Goal: Task Accomplishment & Management: Manage account settings

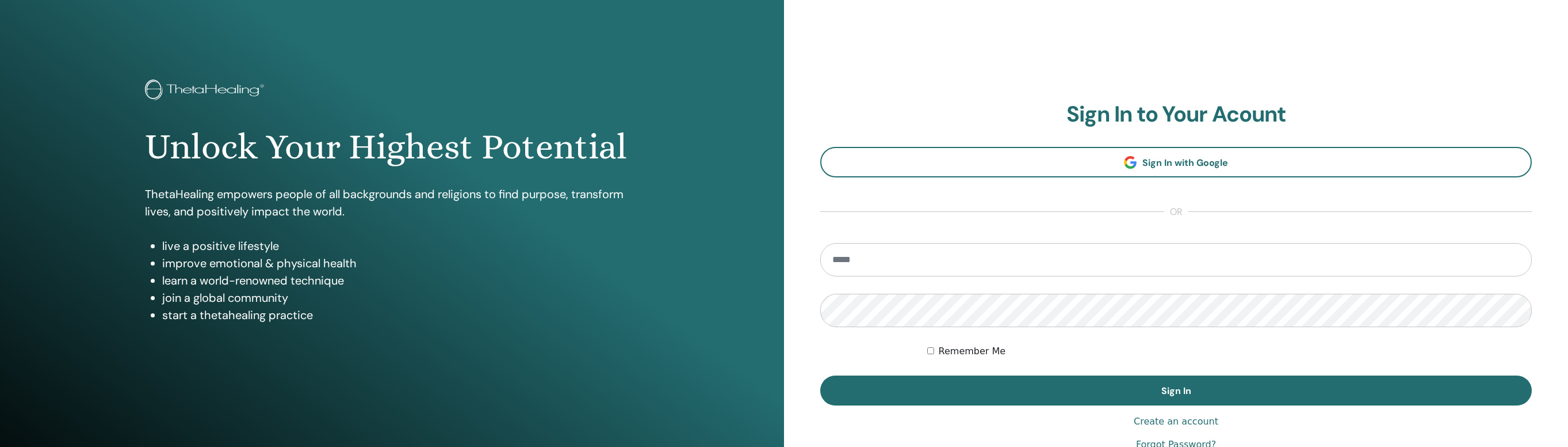
click at [849, 277] on form "Remember Me Sign In" at bounding box center [1176, 324] width 712 height 163
click at [832, 252] on input "email" at bounding box center [1176, 259] width 712 height 33
type input "**********"
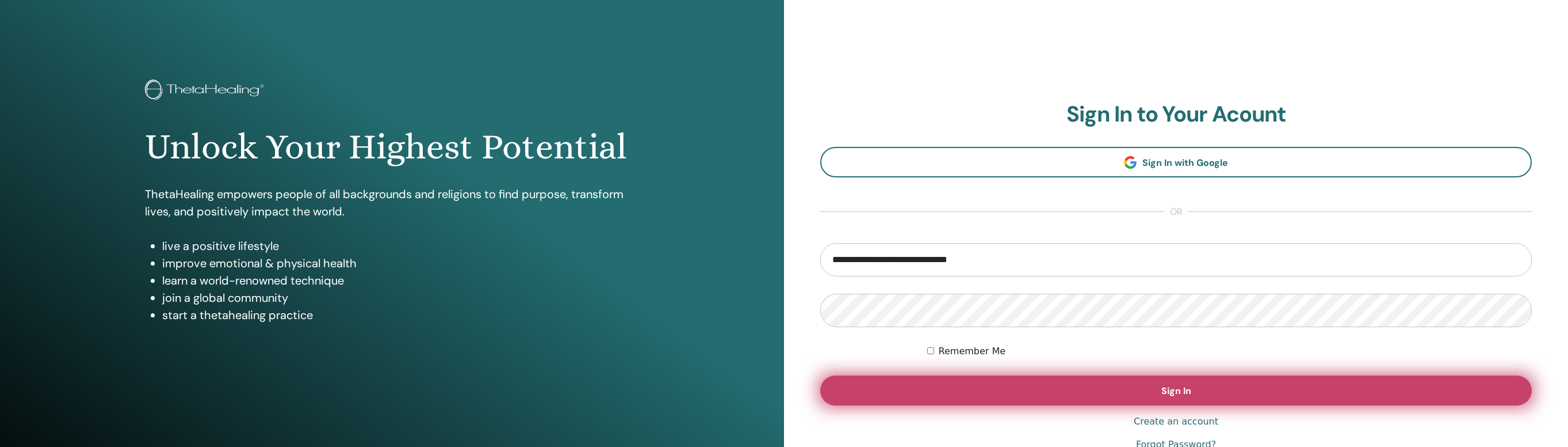
click at [885, 381] on button "Sign In" at bounding box center [1176, 390] width 712 height 30
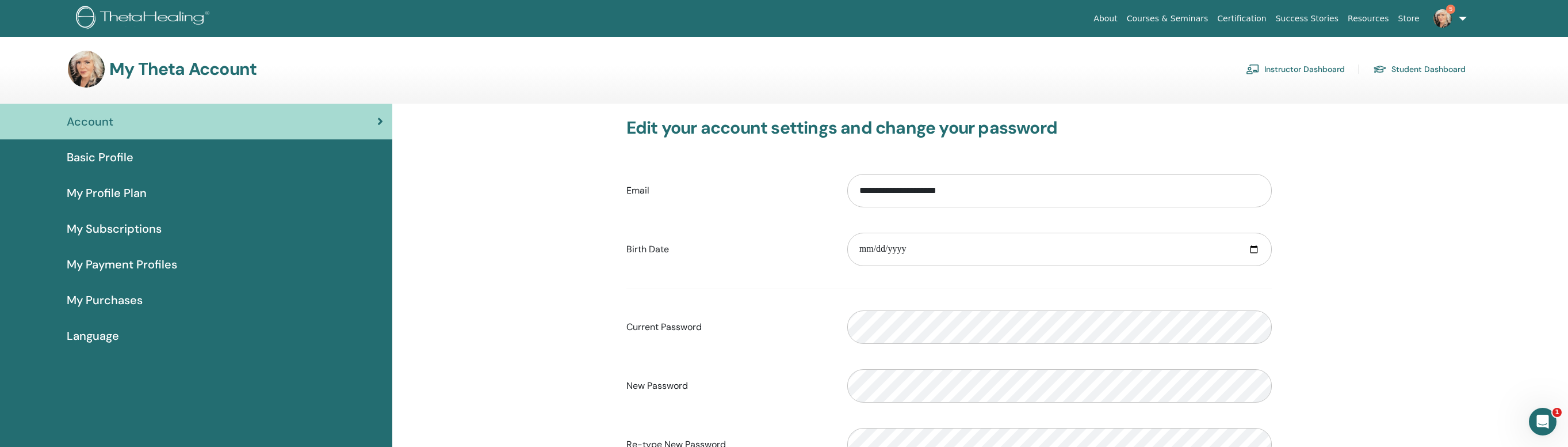
click at [1315, 66] on link "Instructor Dashboard" at bounding box center [1295, 69] width 99 height 18
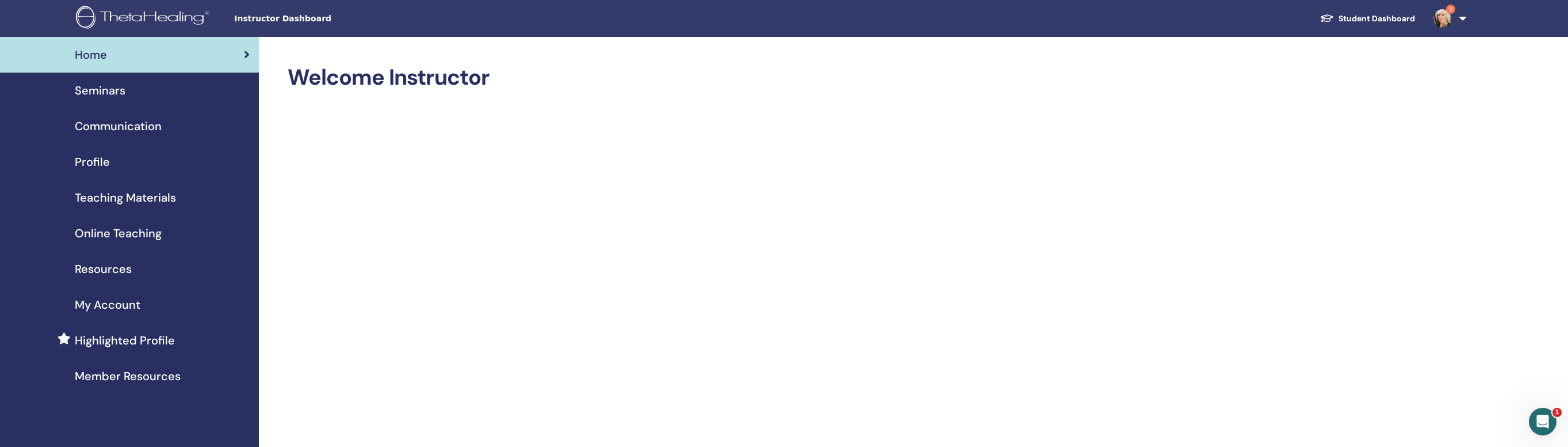
click at [110, 91] on span "Seminars" at bounding box center [100, 90] width 51 height 17
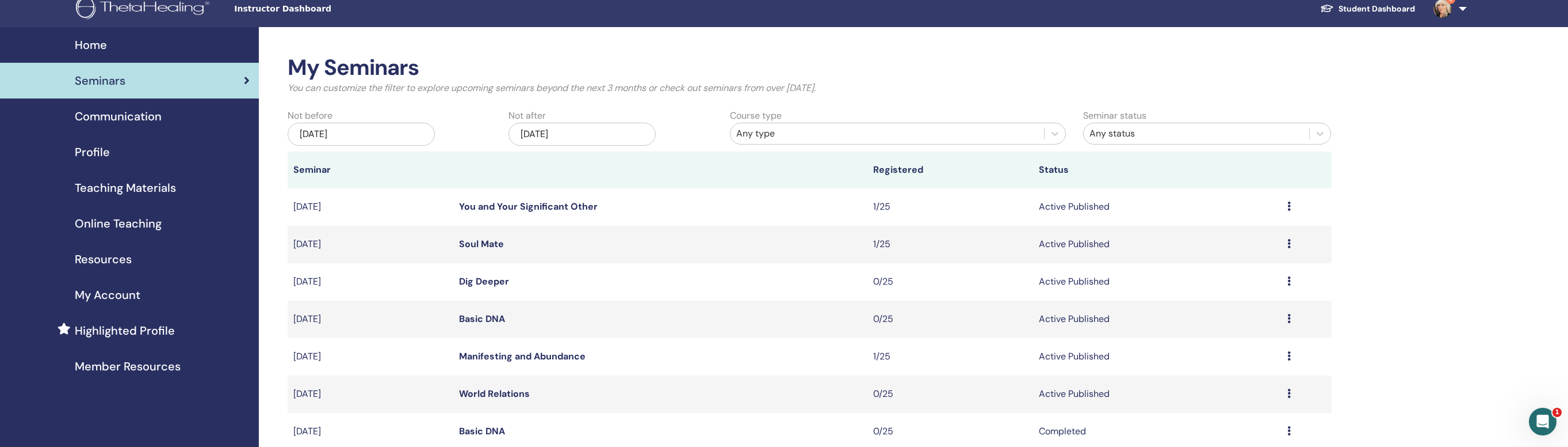
scroll to position [12, 0]
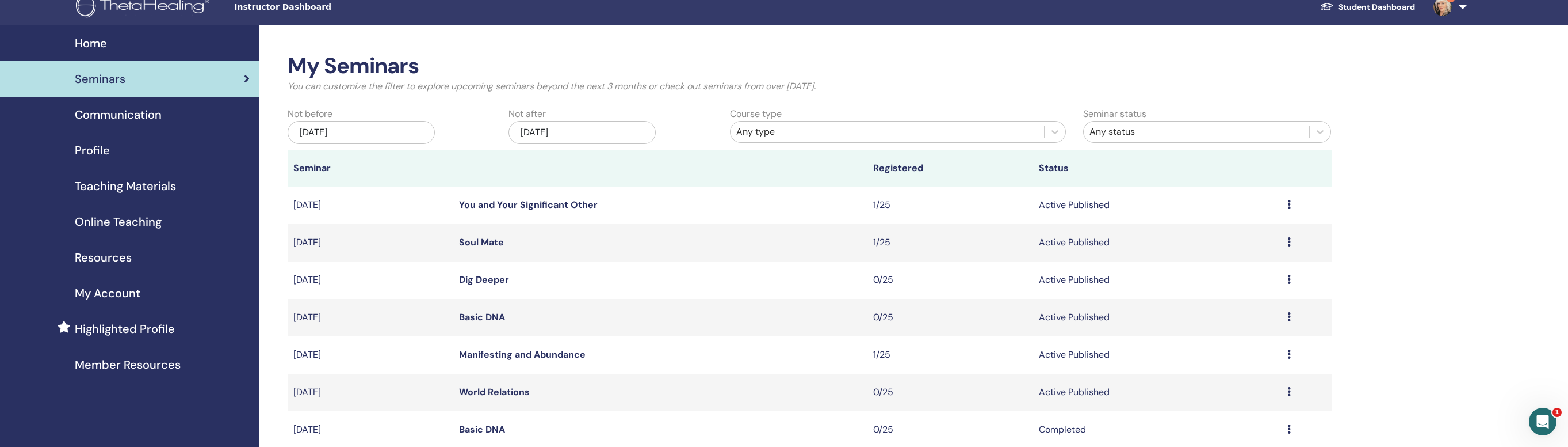
click at [510, 351] on link "Manifesting and Abundance" at bounding box center [522, 354] width 127 height 12
